Goal: Task Accomplishment & Management: Use online tool/utility

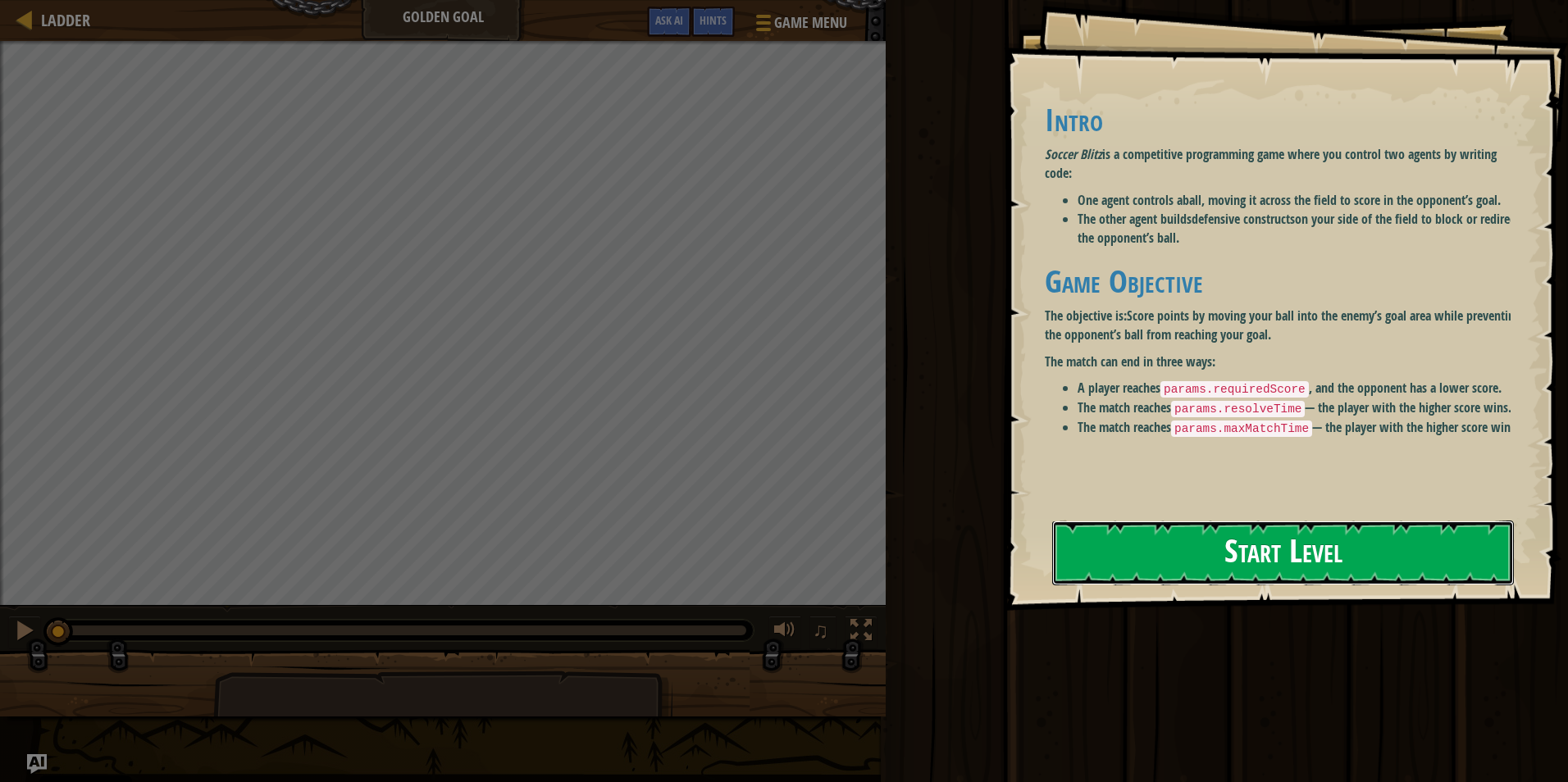
click at [1128, 521] on button "Start Level" at bounding box center [1283, 553] width 461 height 65
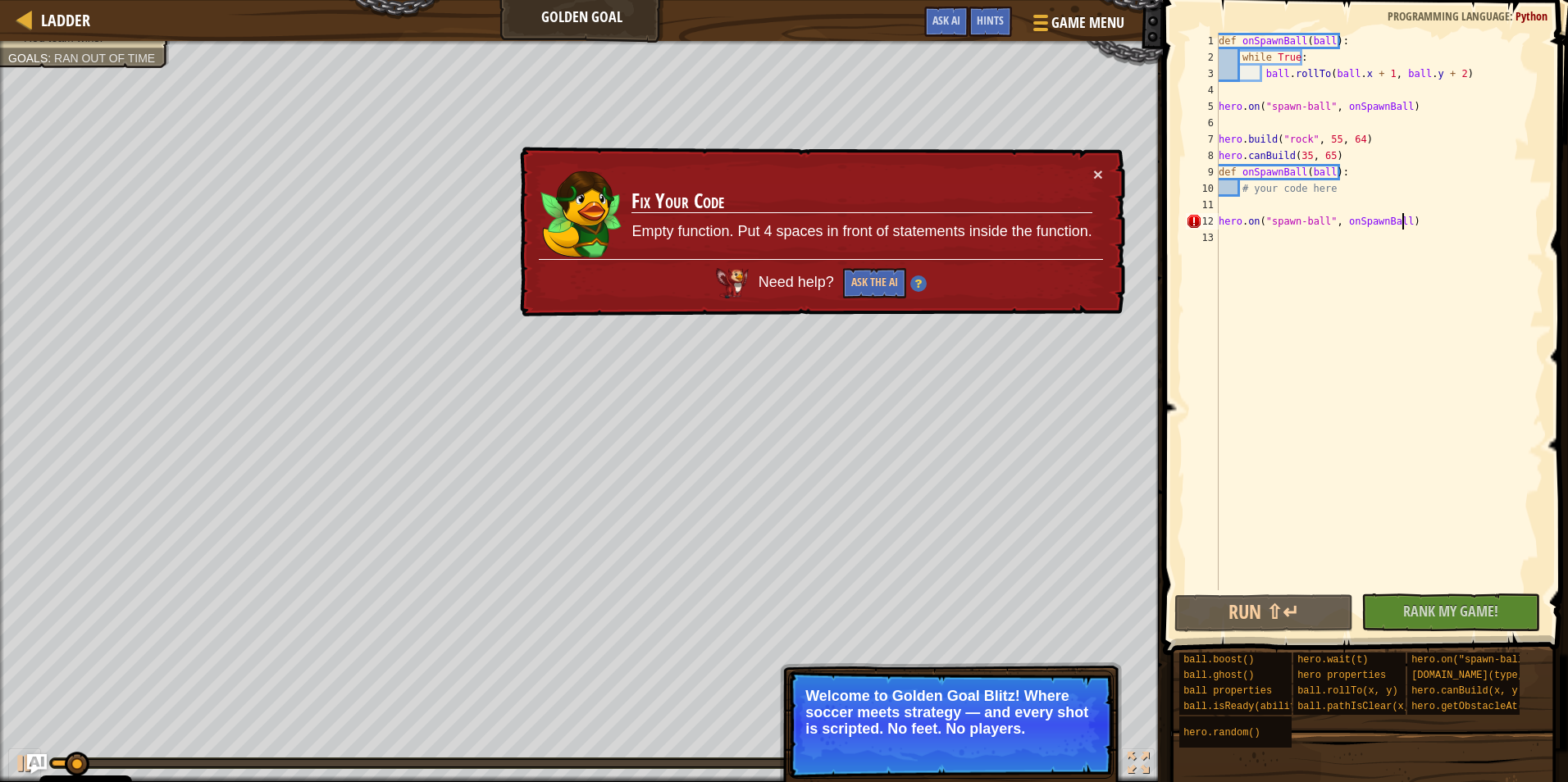
click at [1421, 221] on div "def onSpawnBall ( ball ) : while True : ball . rollTo ( ball . x + 1 , ball . y…" at bounding box center [1378, 328] width 327 height 590
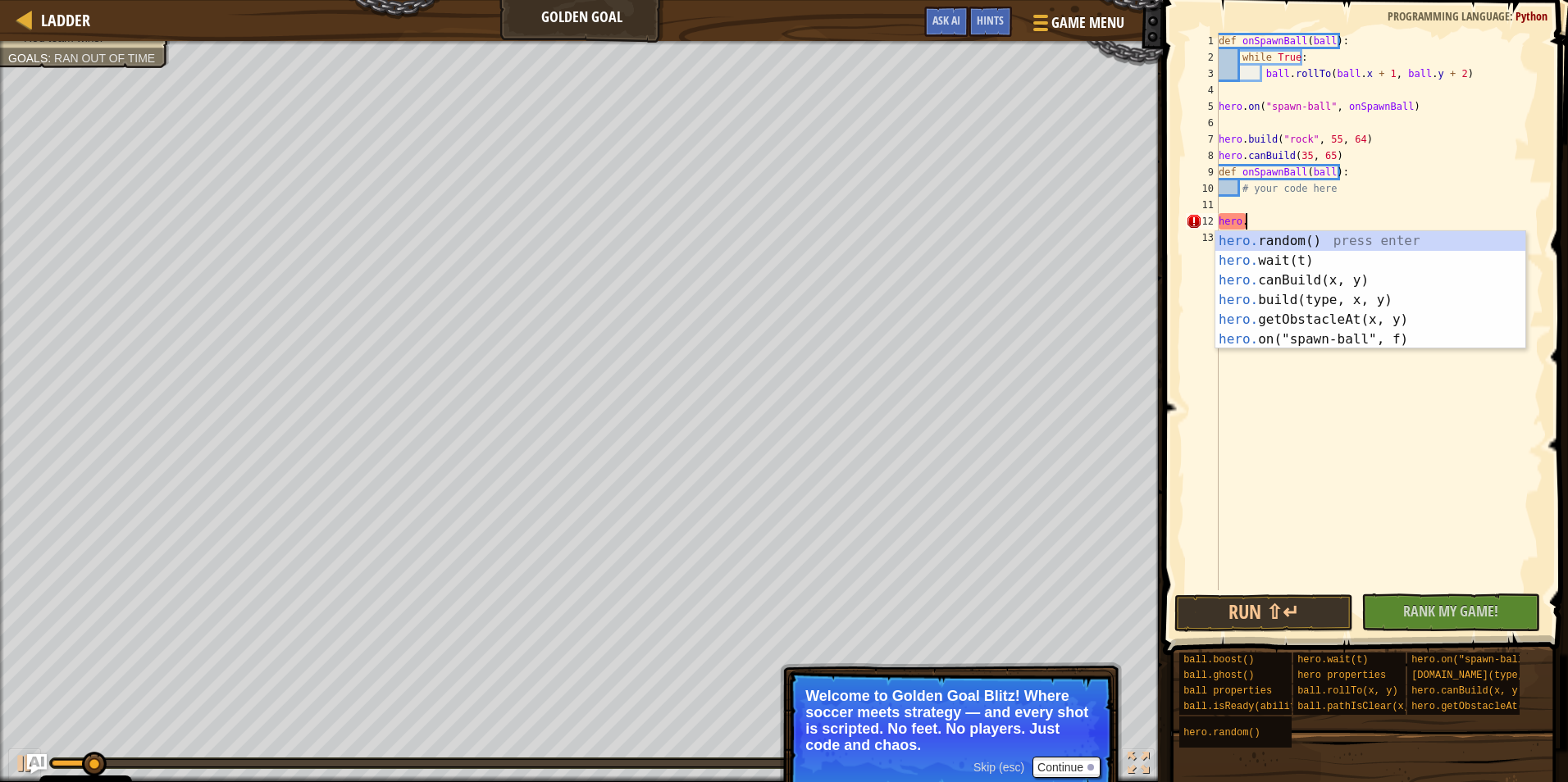
type textarea "h"
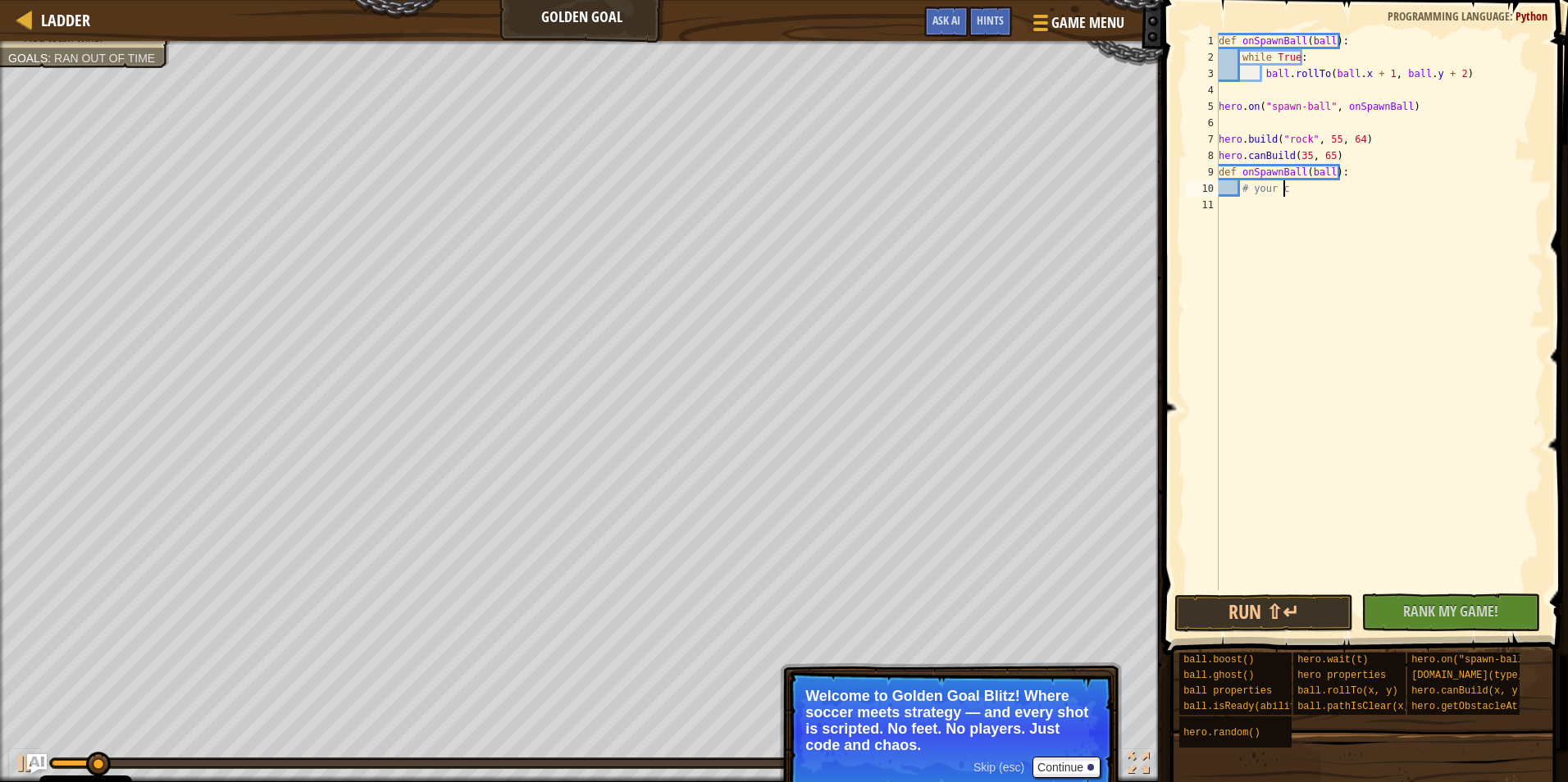
type textarea "#"
type textarea "d"
type textarea "h"
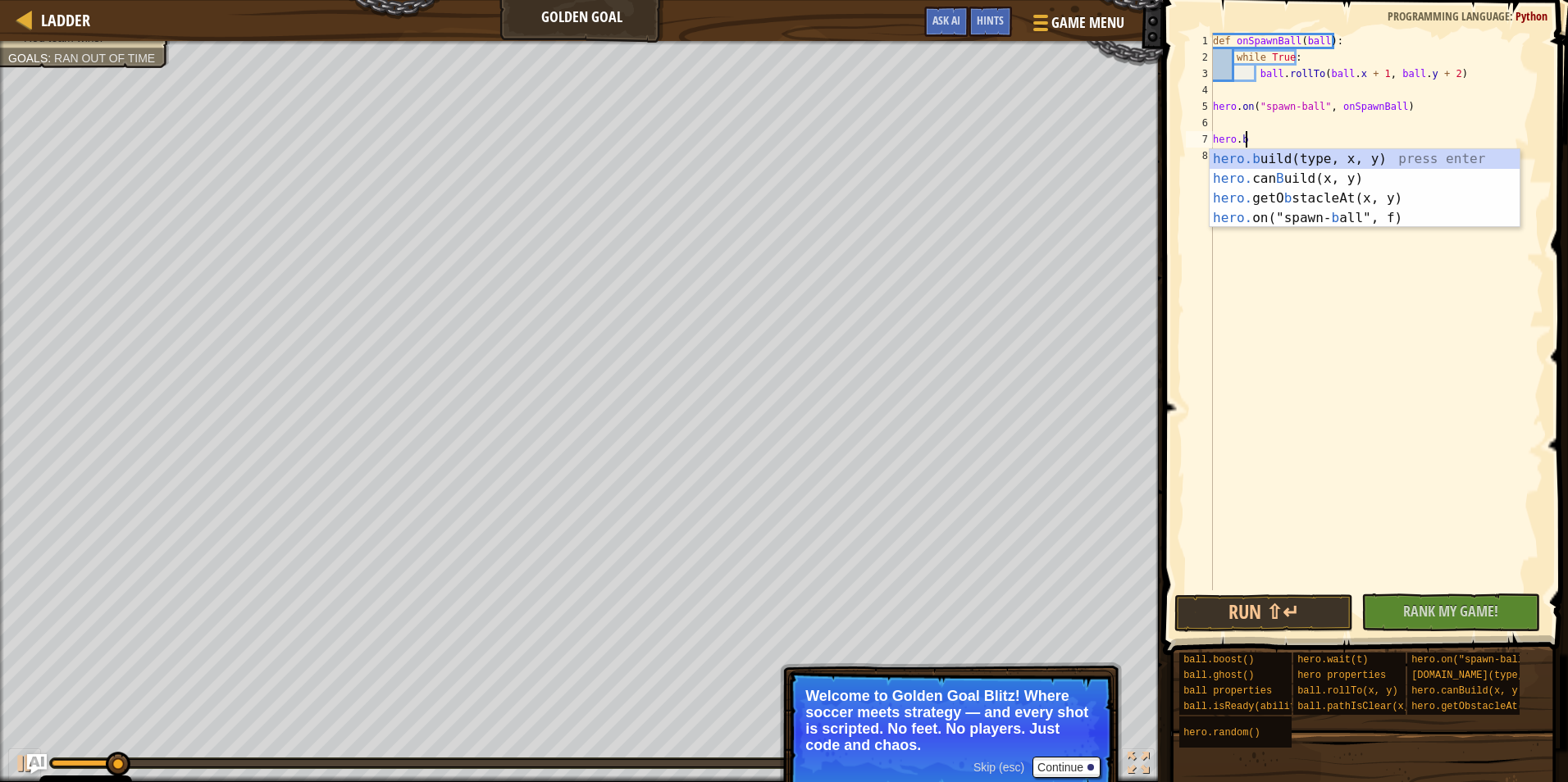
type textarea "h"
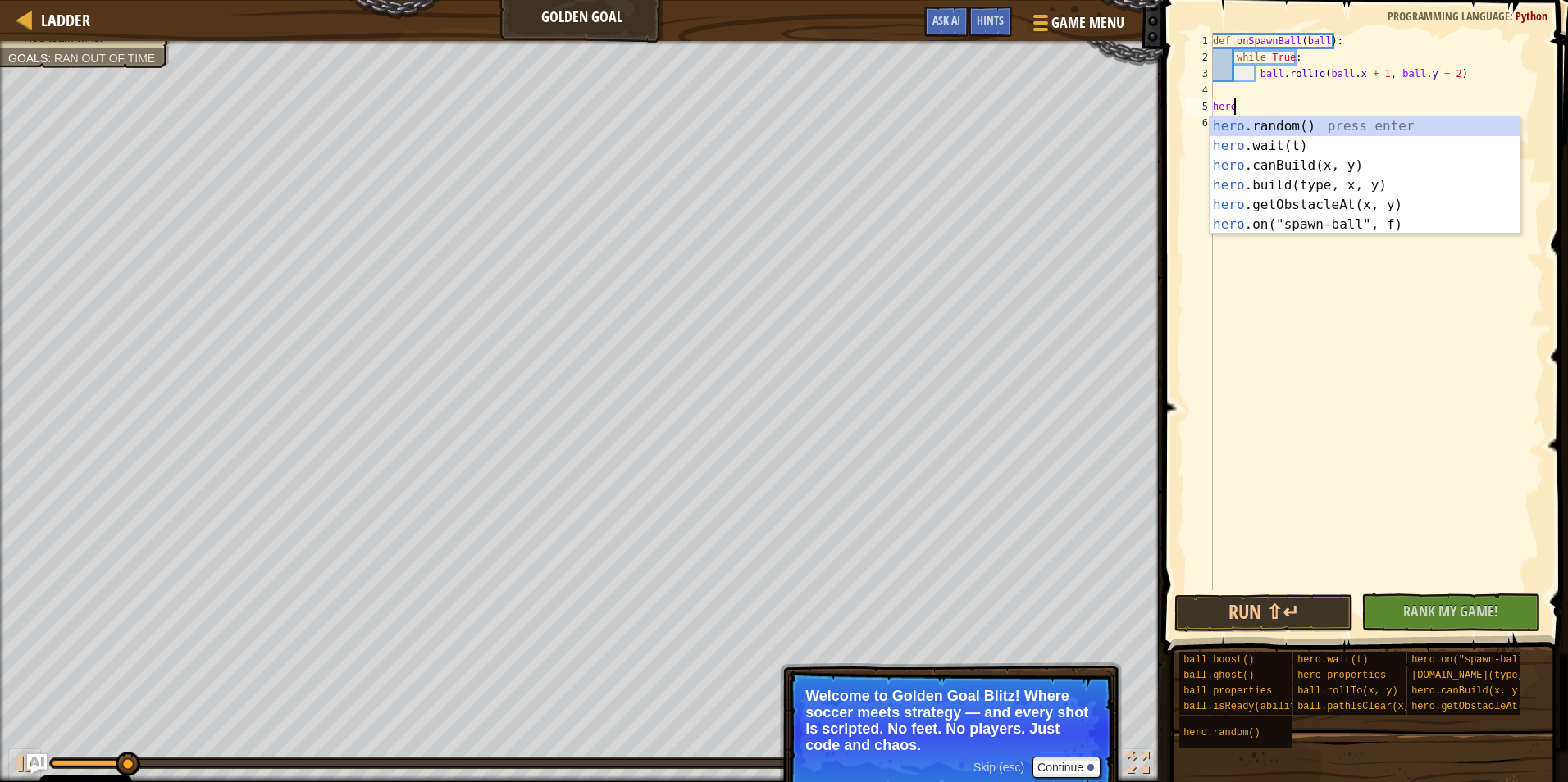
type textarea "h"
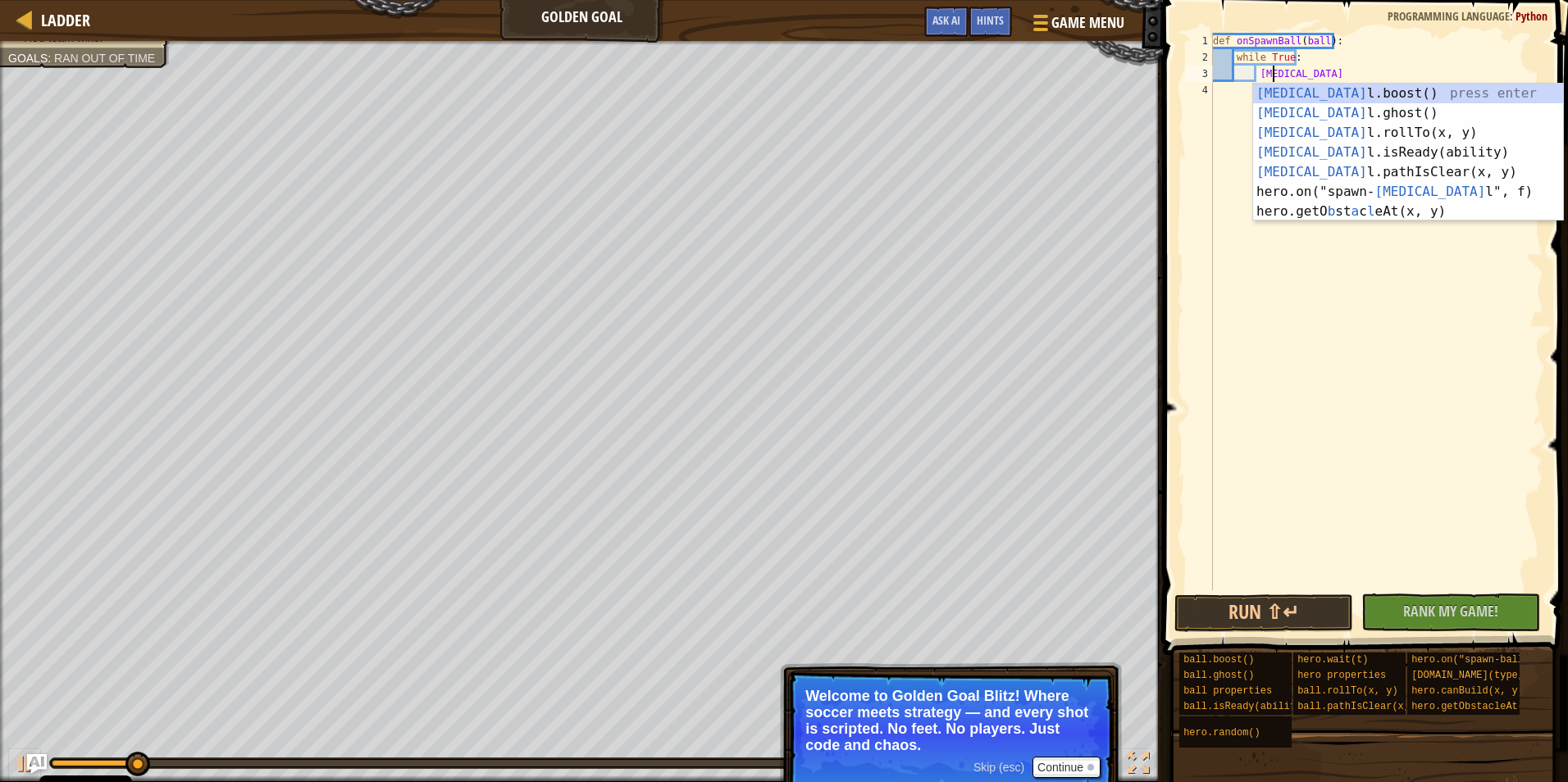
type textarea "b"
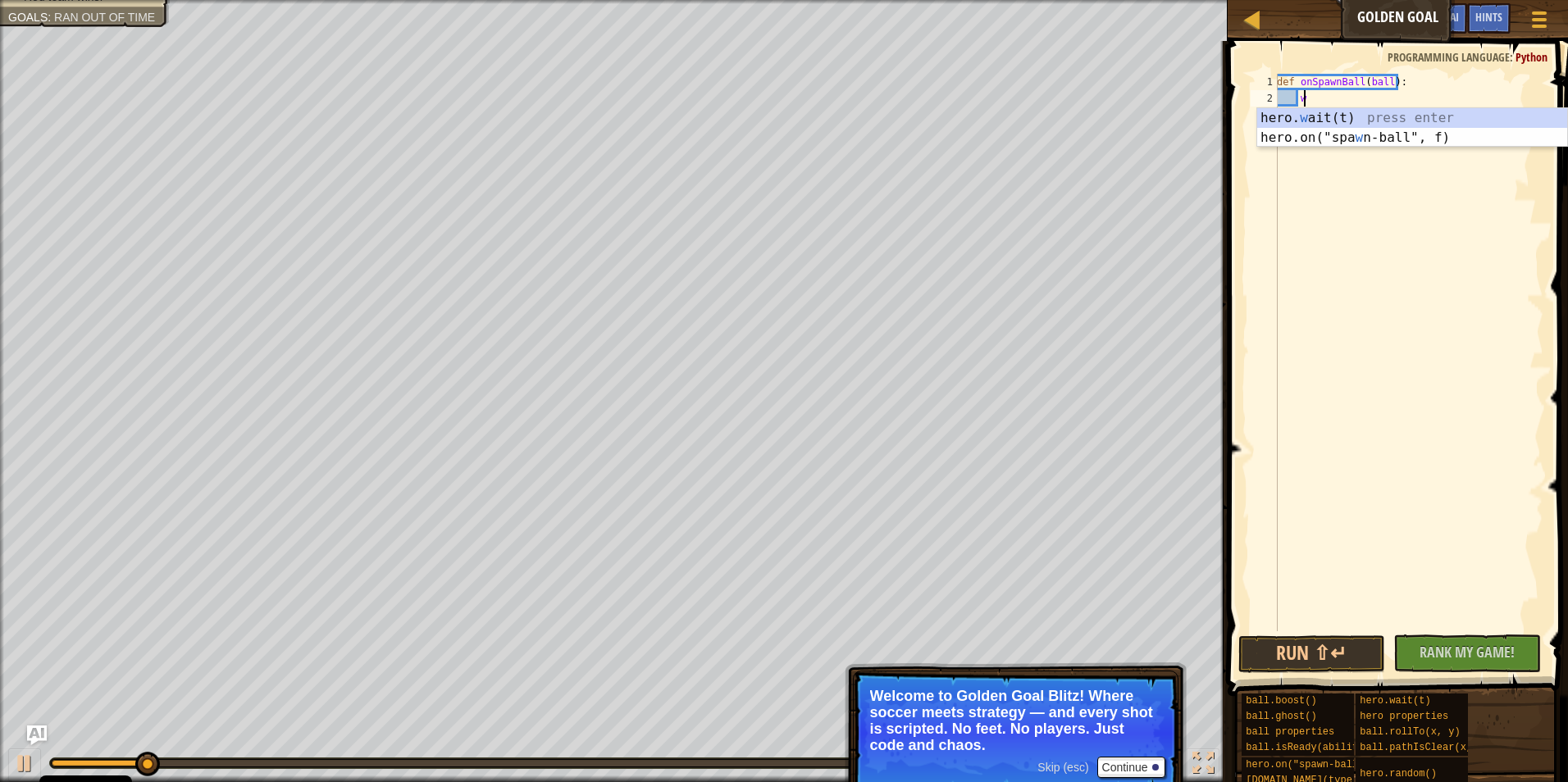
type textarea "w"
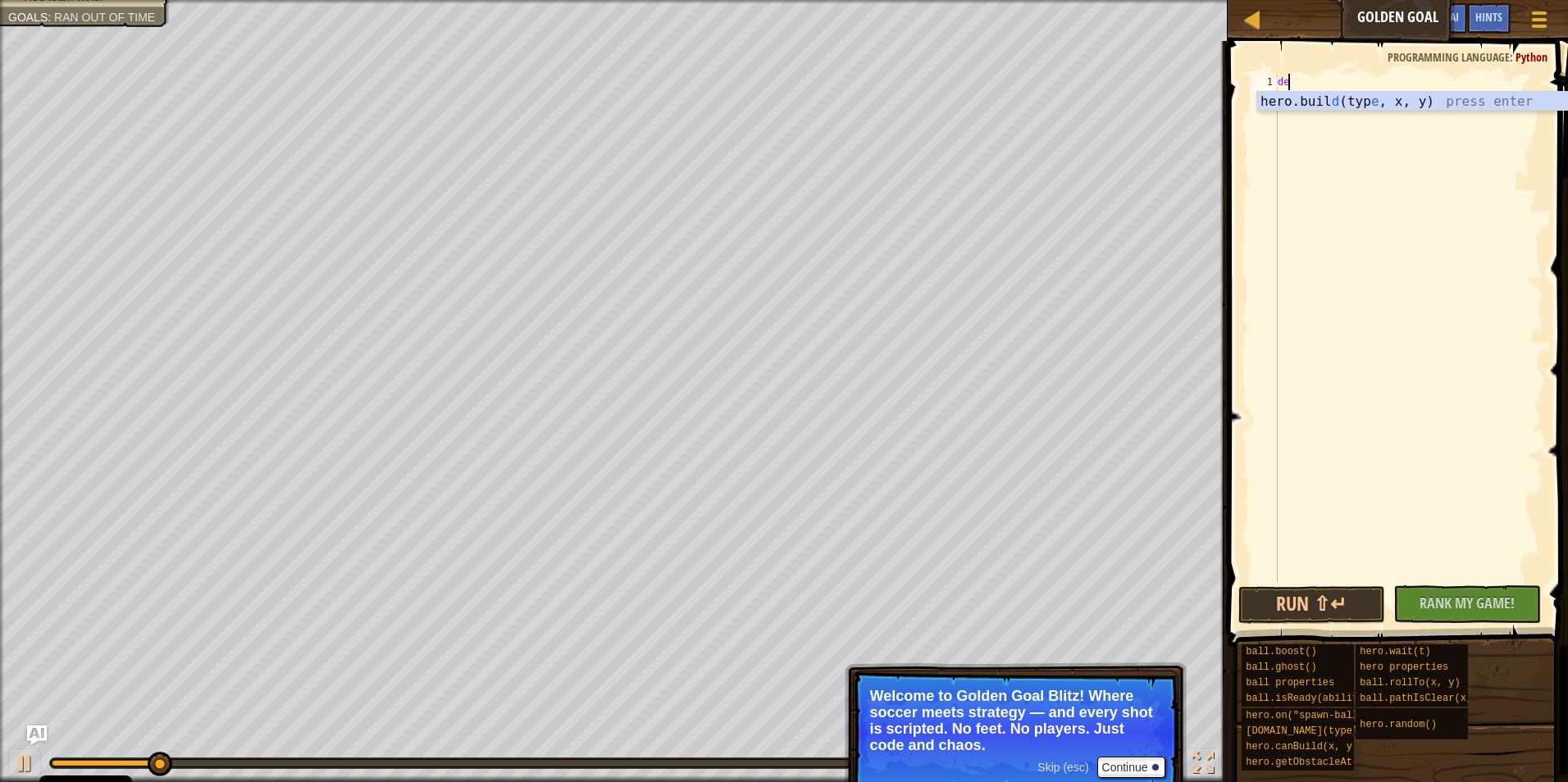
type textarea "d"
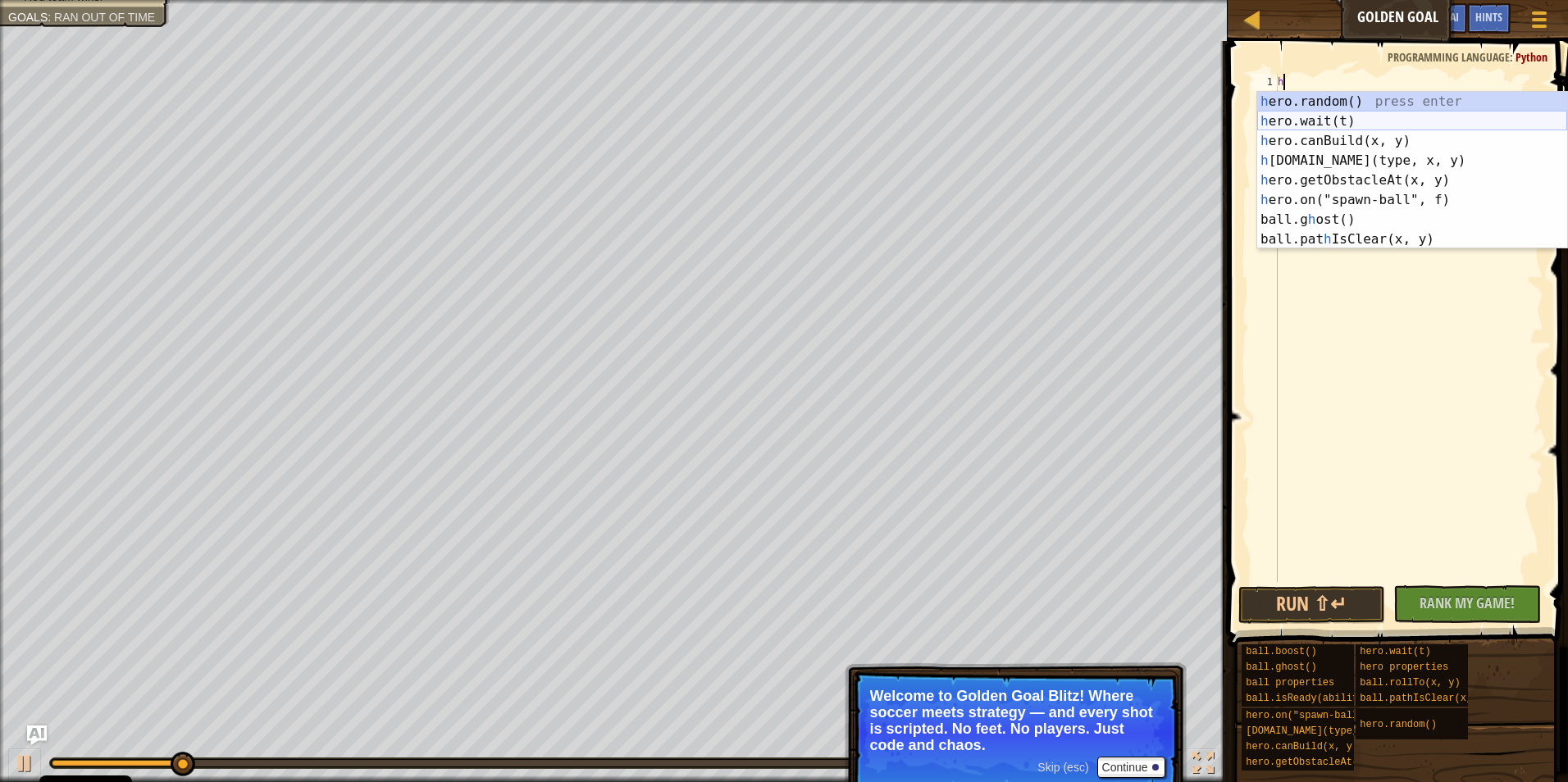
click at [1347, 119] on div "h ero.random() press enter h ero.wait(t) press enter h ero.canBuild(x, y) press…" at bounding box center [1412, 190] width 310 height 196
type textarea "hero.wait(2)"
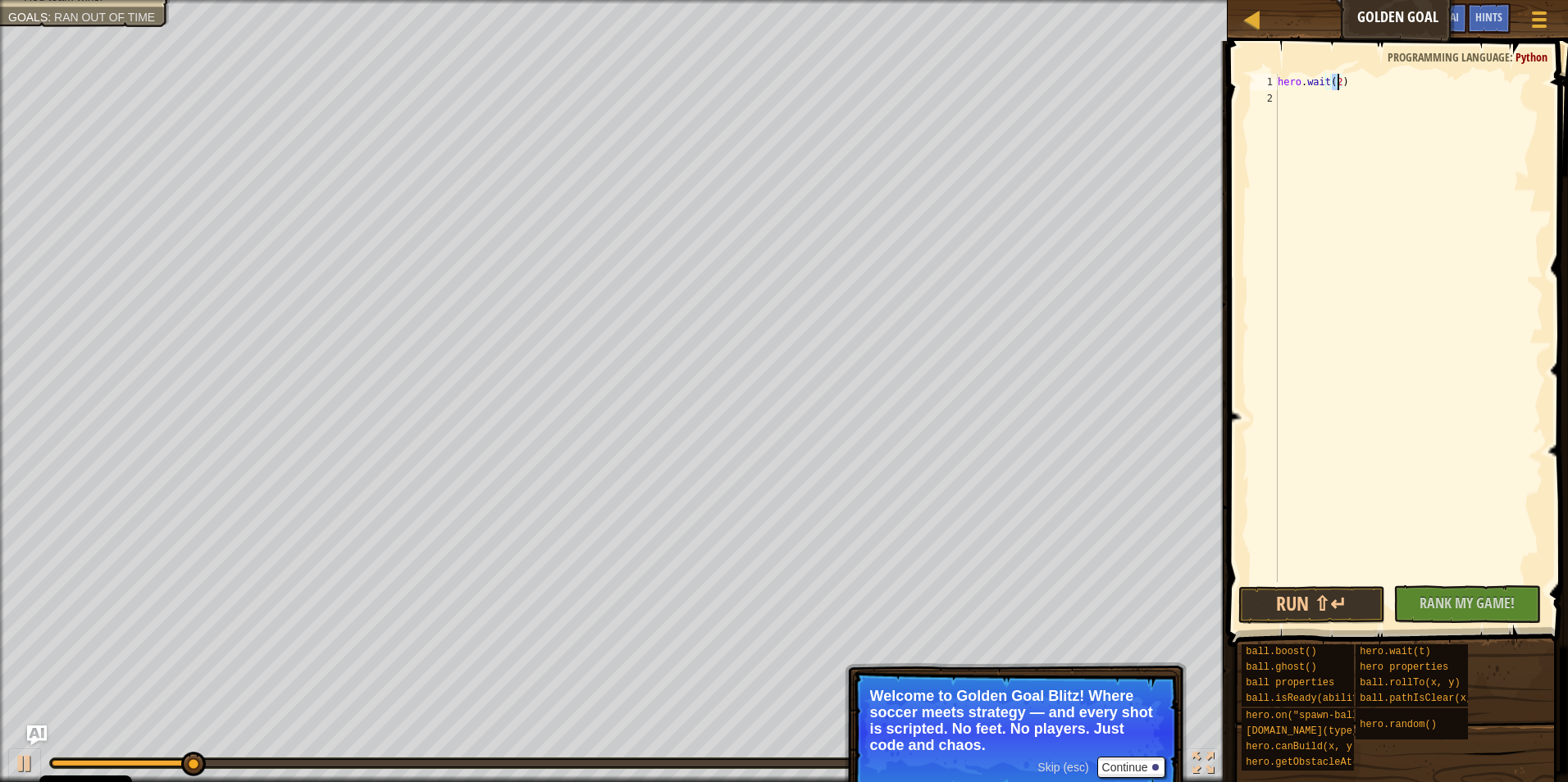
click at [1311, 98] on div "hero . wait ( 2 )" at bounding box center [1408, 344] width 269 height 542
type textarea "h"
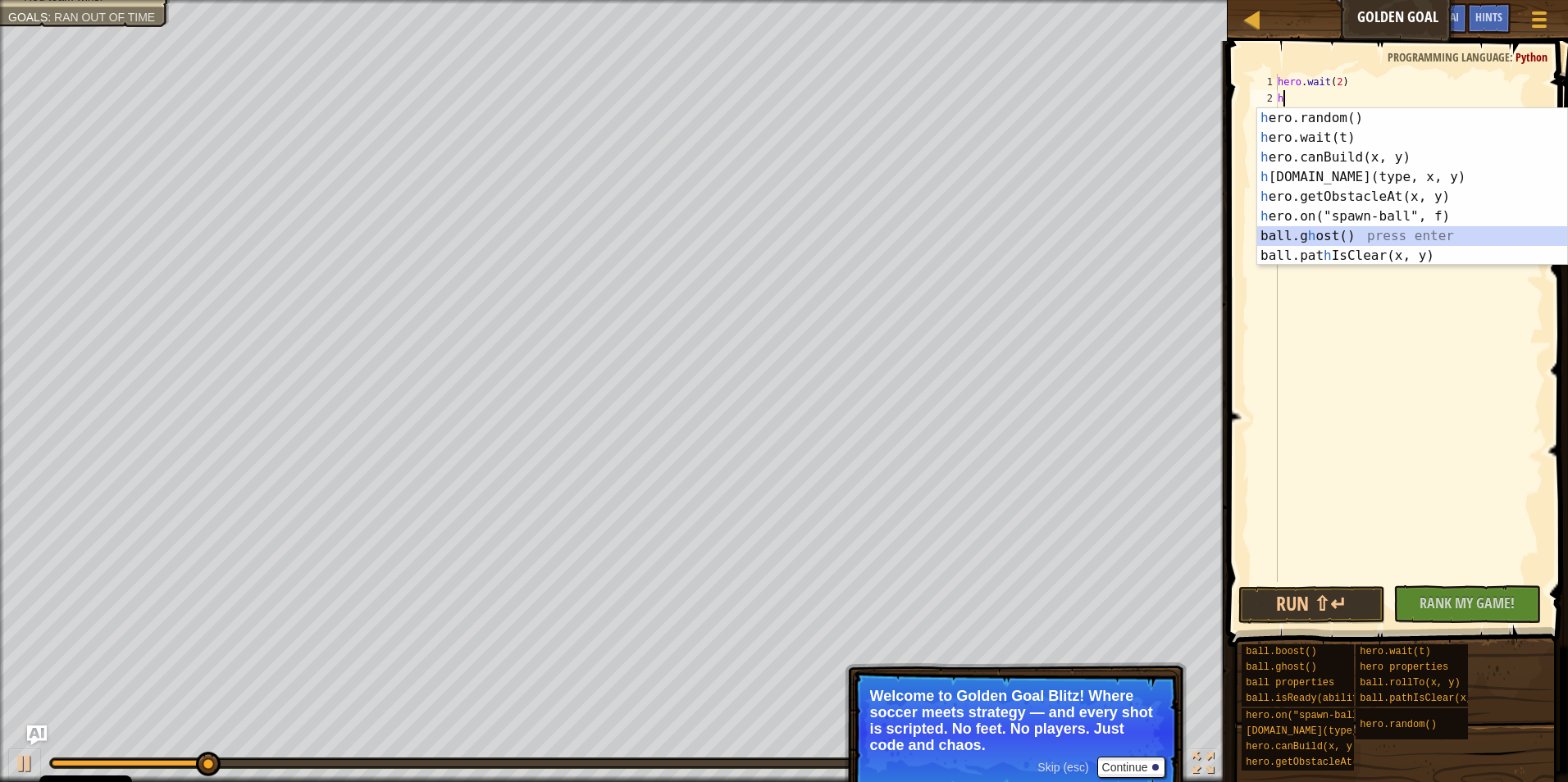
click at [1309, 226] on div "h ero.random() press enter h ero.wait(t) press enter h ero.canBuild(x, y) press…" at bounding box center [1412, 206] width 310 height 196
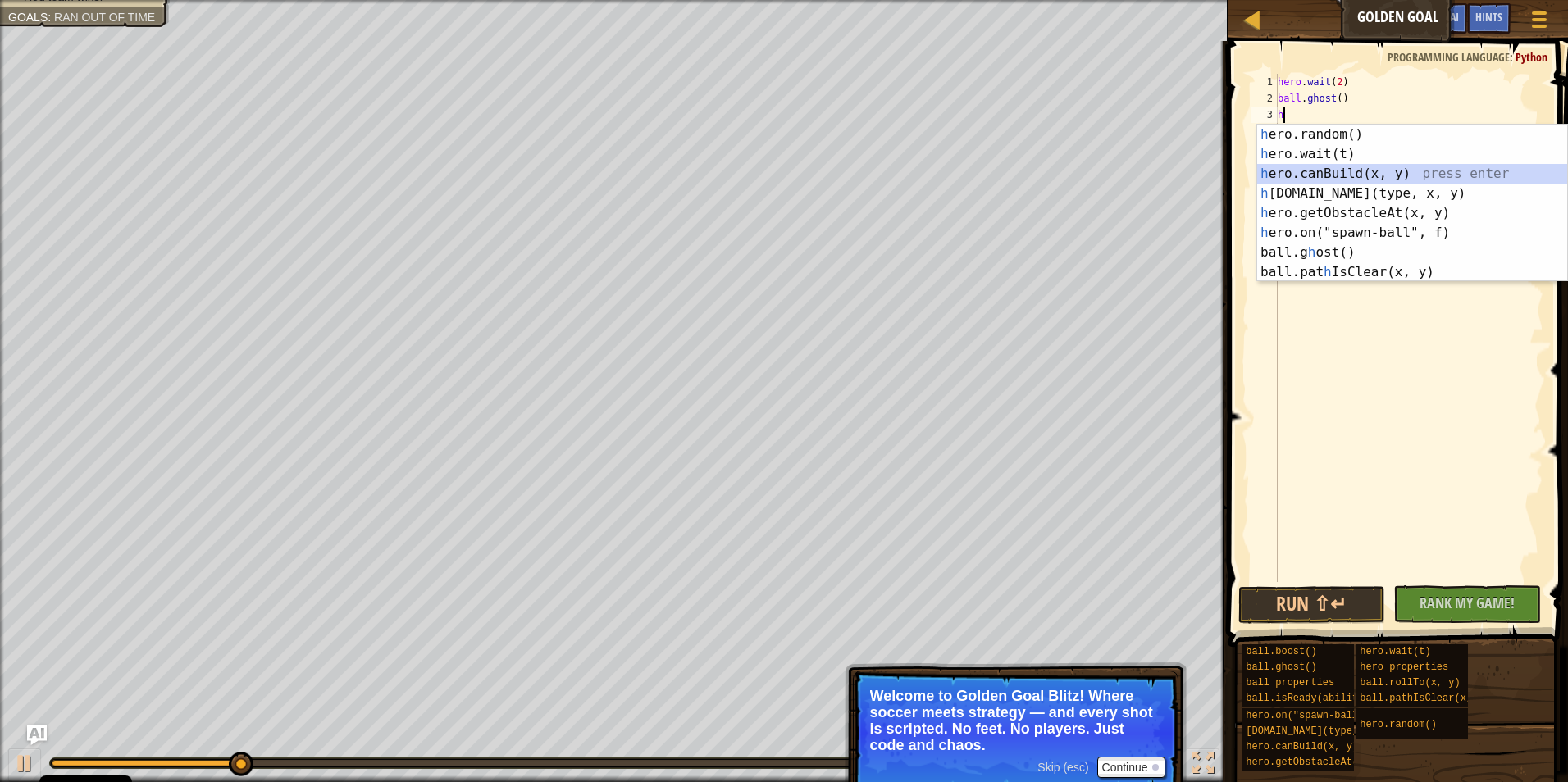
click at [1368, 171] on div "h ero.random() press enter h ero.wait(t) press enter h ero.canBuild(x, y) press…" at bounding box center [1412, 222] width 310 height 196
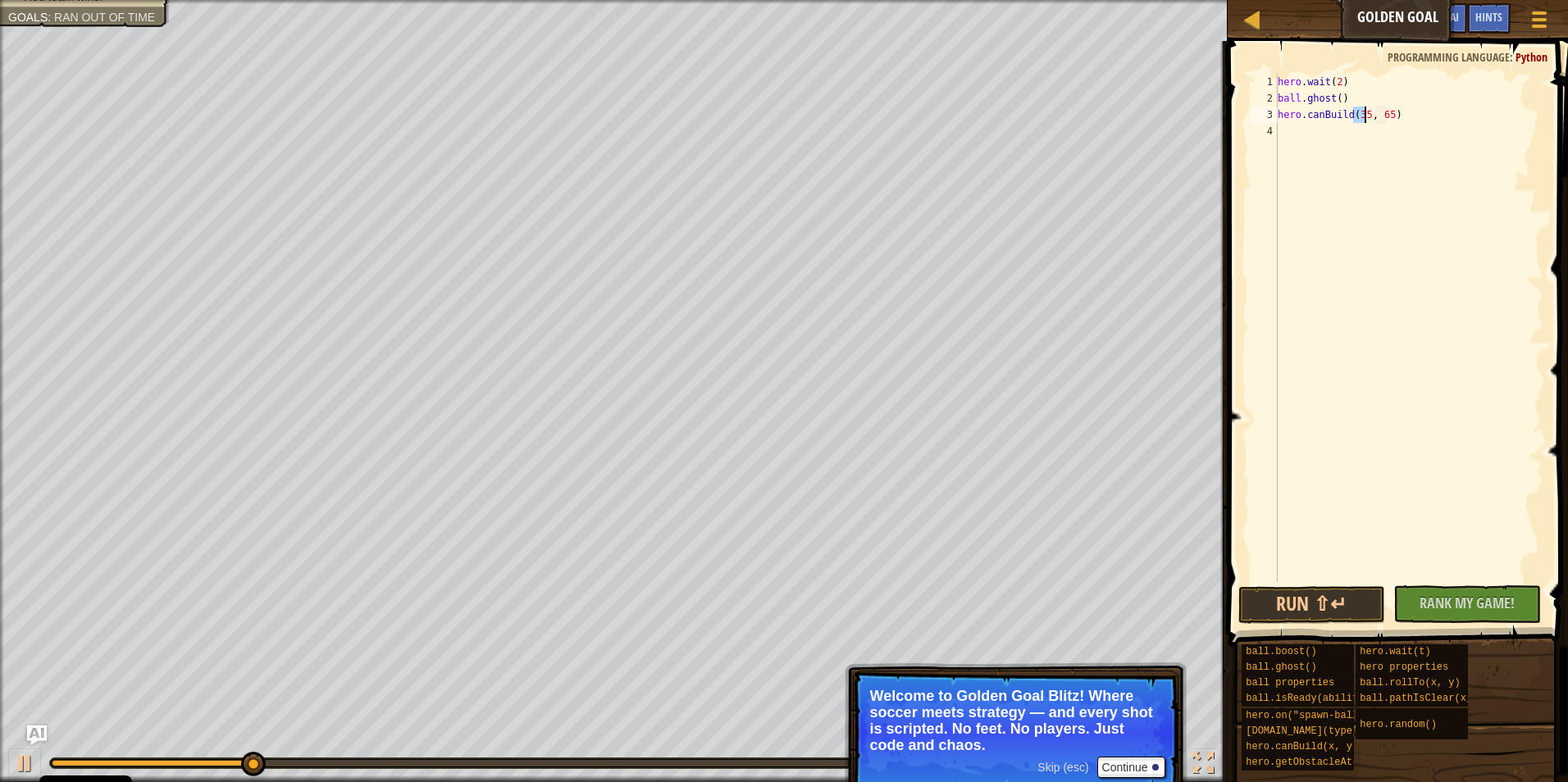
type textarea "hero.canBuild(35, 65)"
click at [1363, 115] on div "hero . wait ( 2 ) ball . ghost ( ) hero . canBuild ( 35 , 65 )" at bounding box center [1408, 327] width 269 height 508
click at [1328, 145] on div "hero . wait ( 2 ) ball . ghost ( ) hero . canBuild ( 35 , 65 )" at bounding box center [1408, 344] width 269 height 542
type textarea "h"
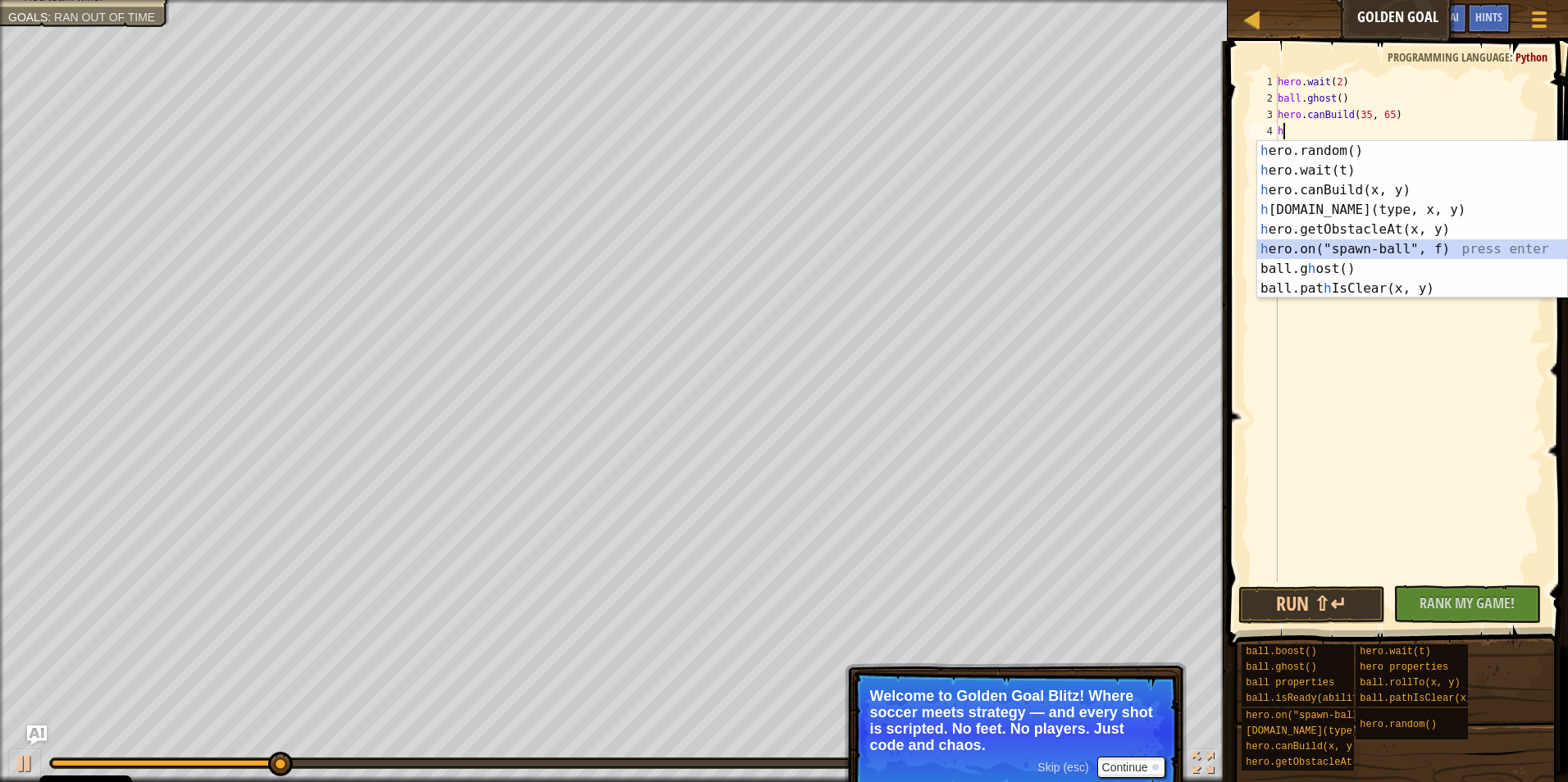
click at [1382, 246] on div "h ero.random() press enter h ero.wait(t) press enter h ero.canBuild(x, y) press…" at bounding box center [1412, 239] width 310 height 196
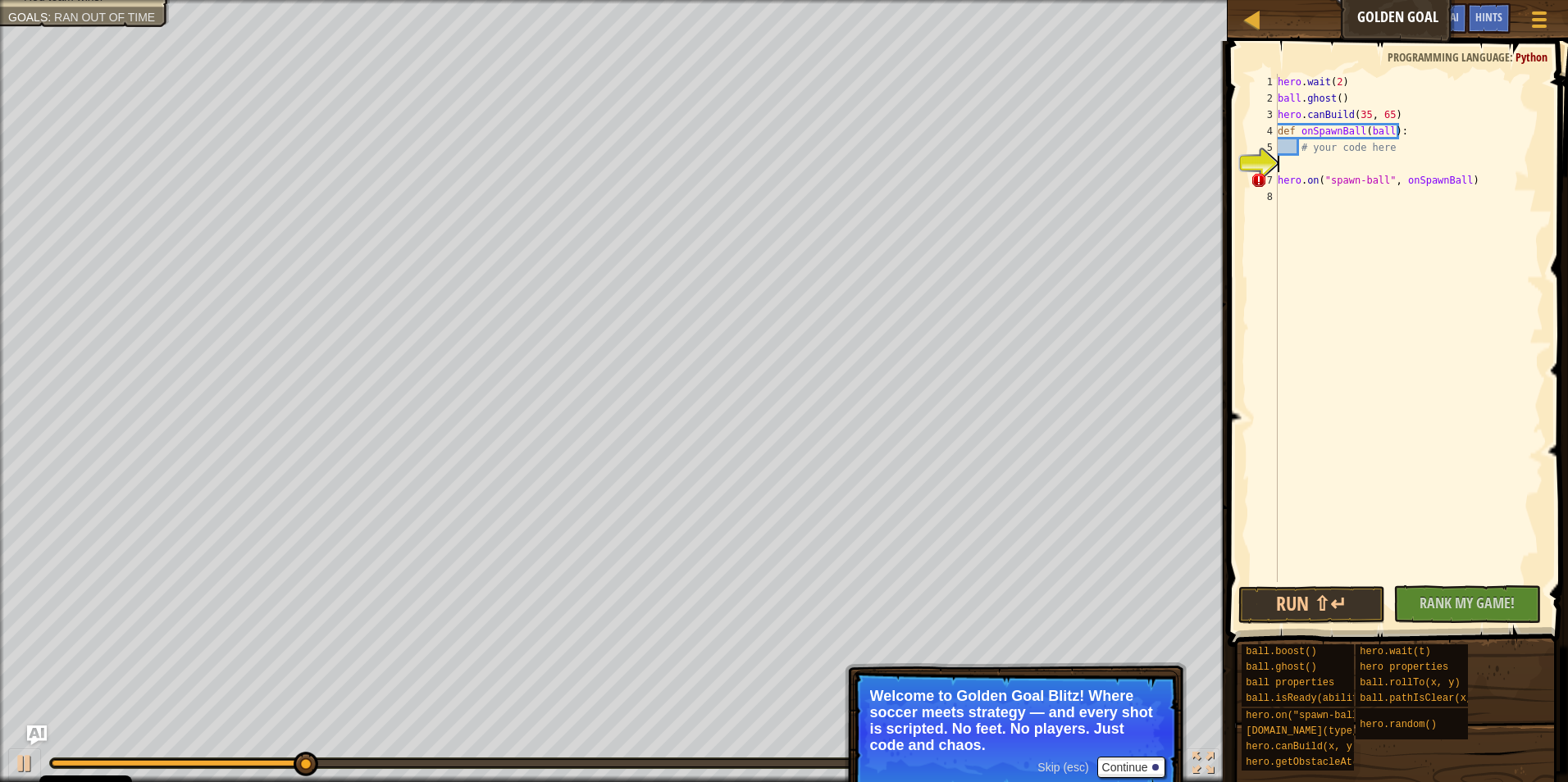
type textarea "h"
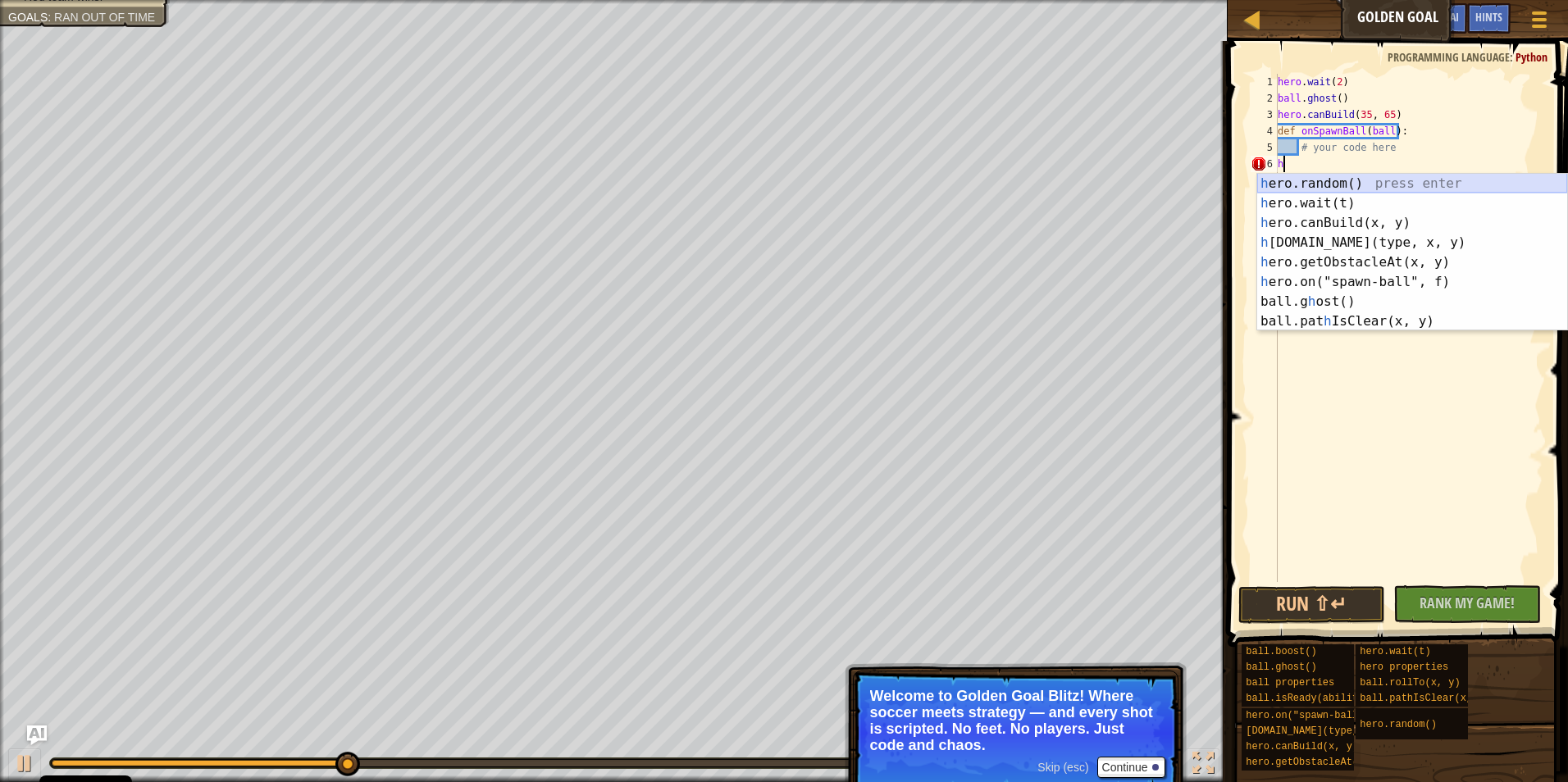
click at [1348, 177] on div "h ero.random() press enter h ero.wait(t) press enter h ero.canBuild(x, y) press…" at bounding box center [1412, 272] width 310 height 196
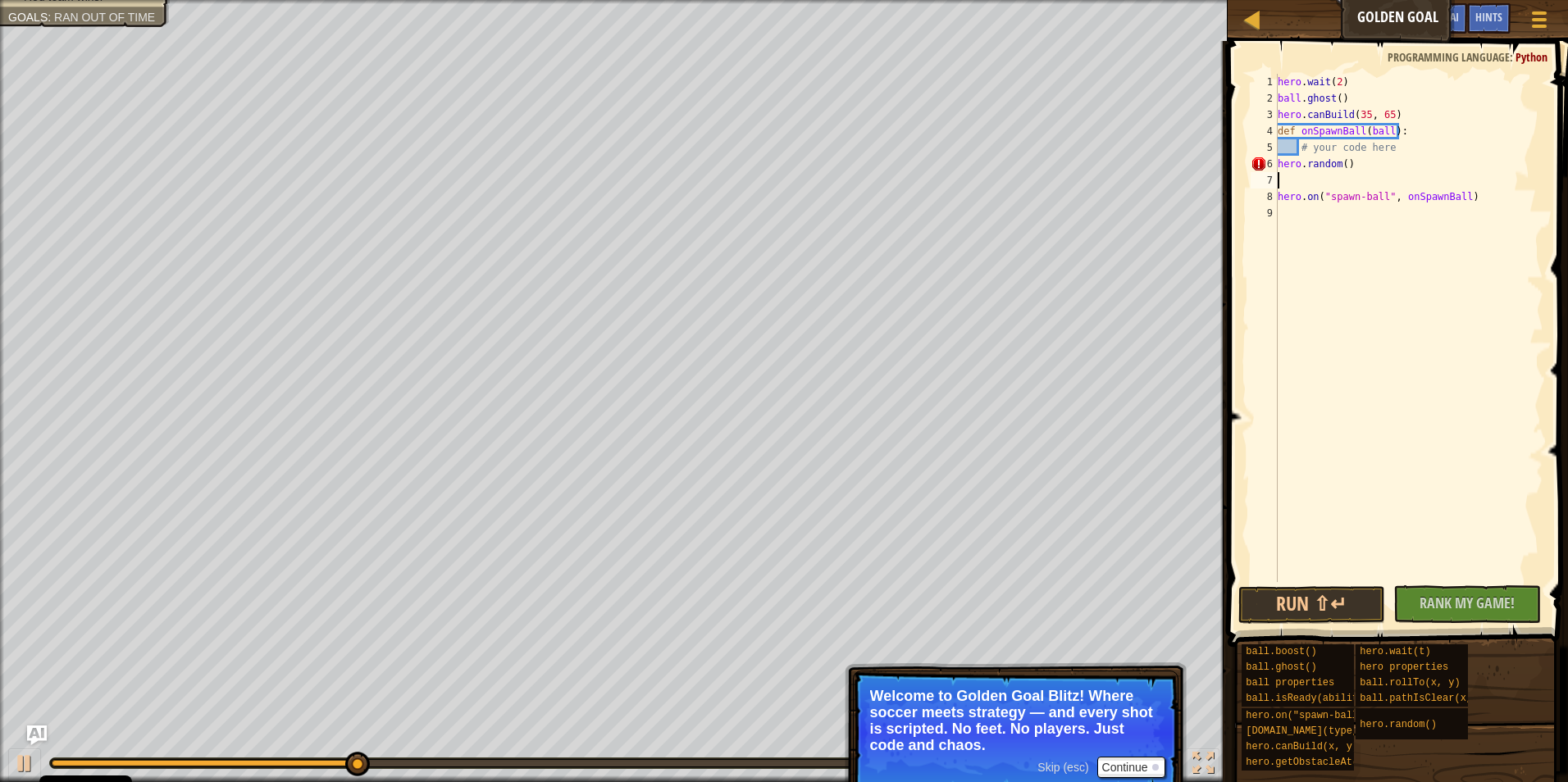
click at [1338, 163] on div "hero . wait ( 2 ) ball . ghost ( ) hero . canBuild ( 35 , 65 ) def onSpawnBall …" at bounding box center [1408, 344] width 269 height 542
click at [1345, 163] on div "hero . wait ( 2 ) ball . ghost ( ) hero . canBuild ( 35 , 65 ) def onSpawnBall …" at bounding box center [1408, 344] width 269 height 542
click at [1339, 163] on div "hero . wait ( 2 ) ball . ghost ( ) hero . canBuild ( 35 , 65 ) def onSpawnBall …" at bounding box center [1408, 344] width 269 height 542
type textarea "hero.random(y)"
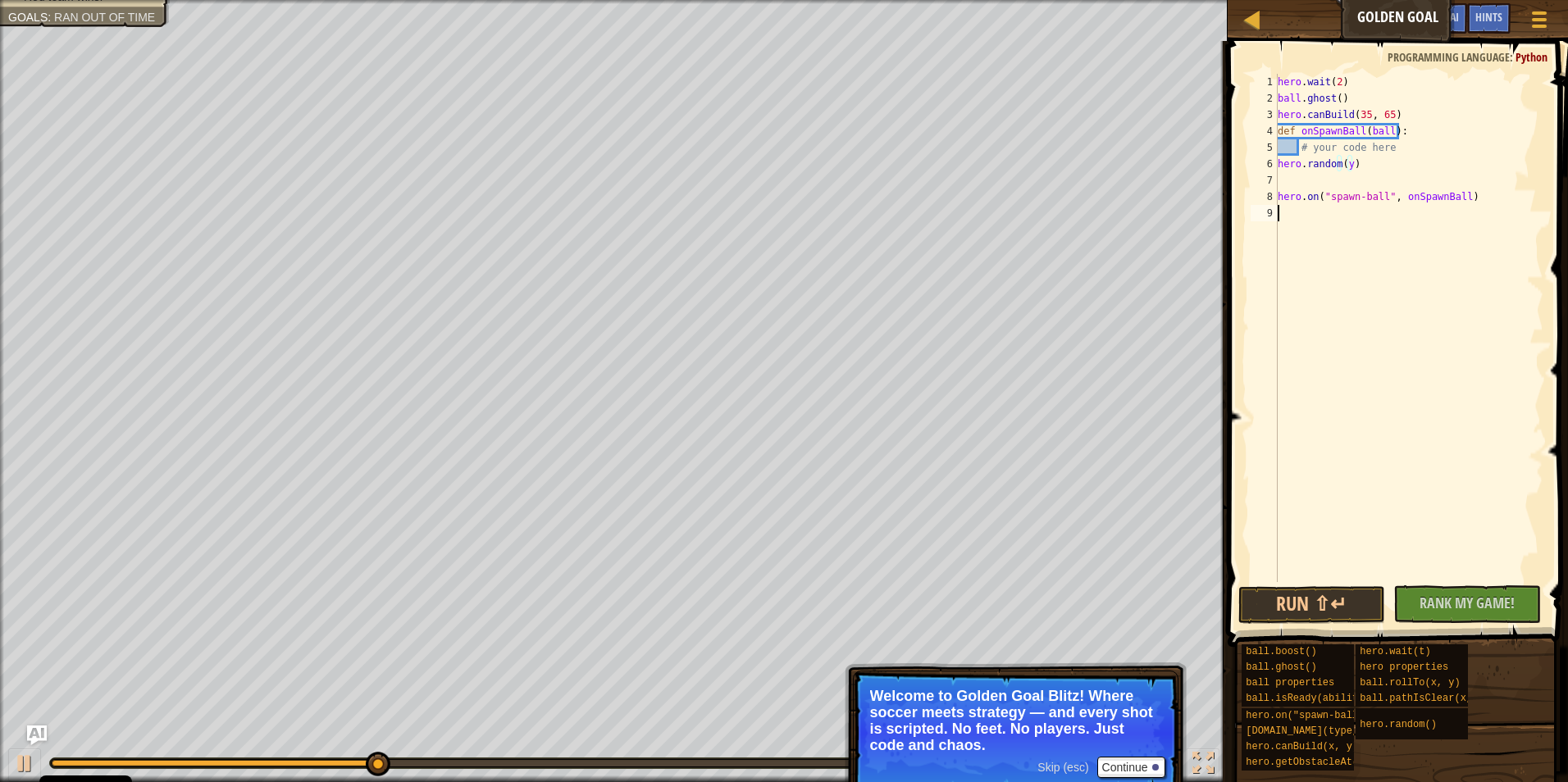
click at [1388, 357] on div "hero . wait ( 2 ) ball . ghost ( ) hero . canBuild ( 35 , 65 ) def onSpawnBall …" at bounding box center [1408, 344] width 269 height 542
click at [1339, 599] on button "Run ⇧↵" at bounding box center [1311, 605] width 148 height 38
type textarea "yyyyyy"
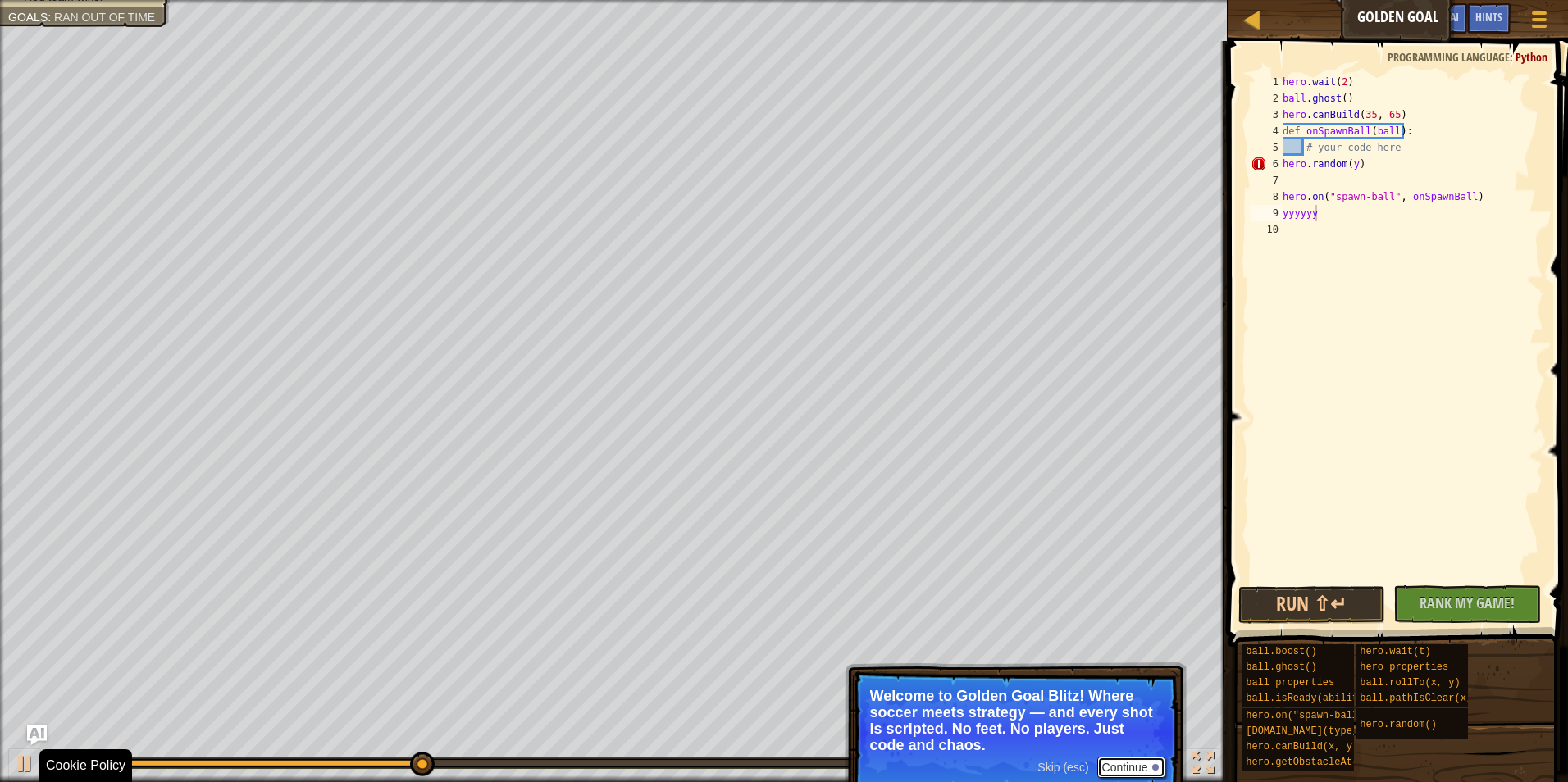
click at [1127, 760] on button "Continue" at bounding box center [1131, 767] width 68 height 22
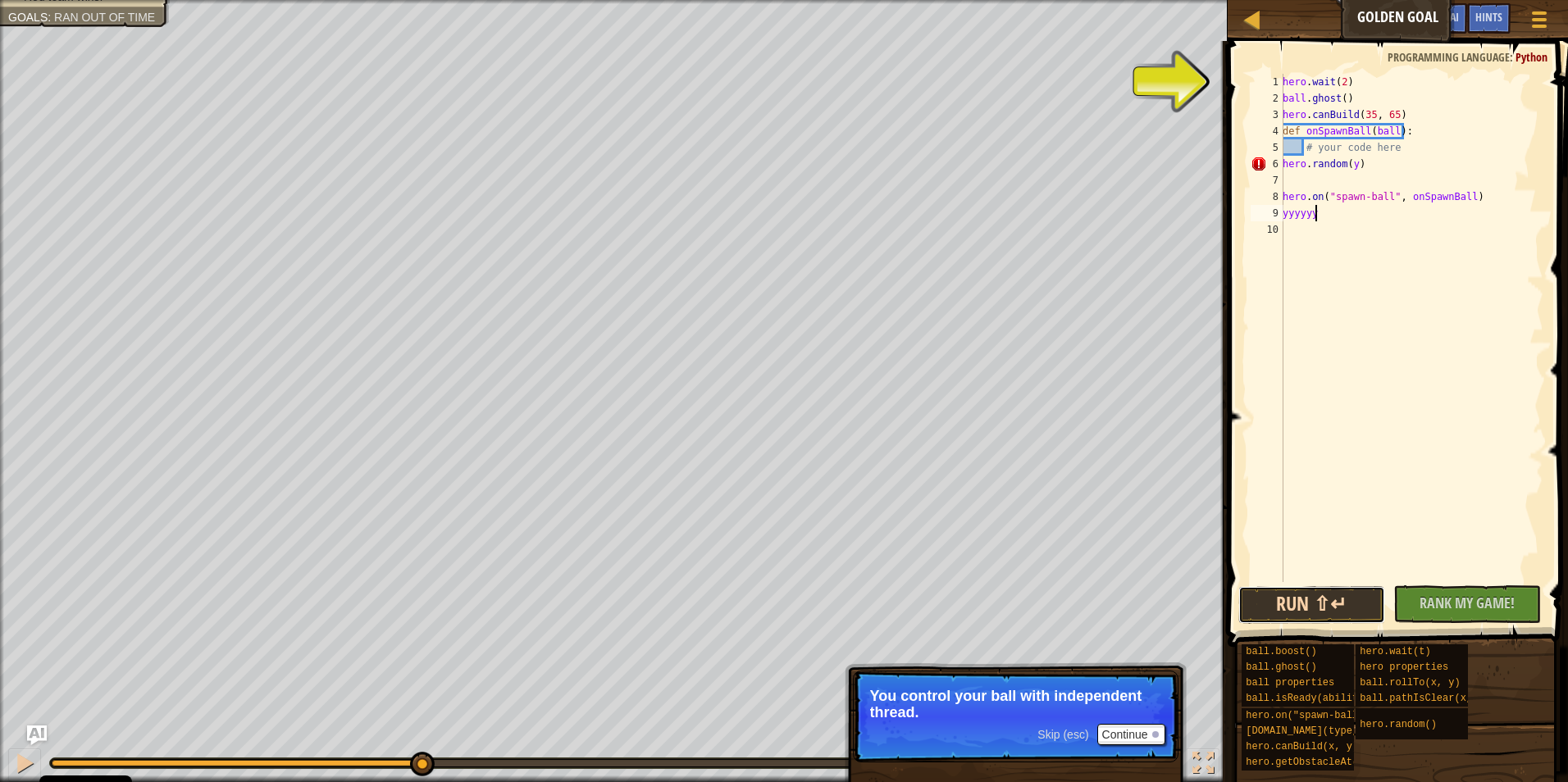
click at [1375, 599] on button "Run ⇧↵" at bounding box center [1311, 605] width 148 height 38
